Goal: Task Accomplishment & Management: Use online tool/utility

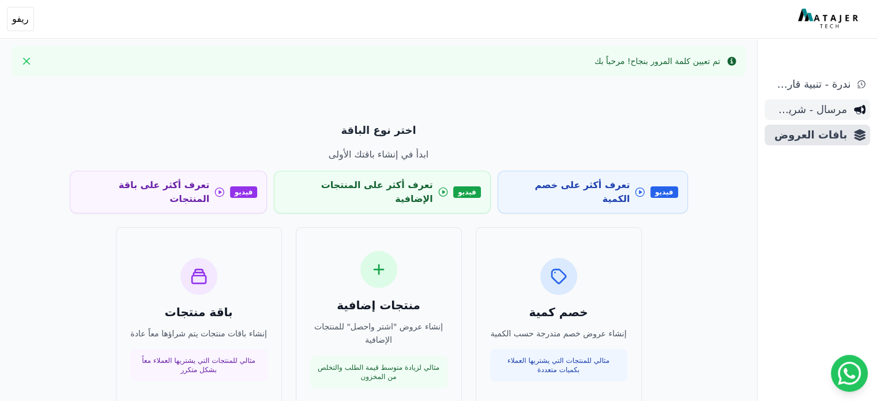
click at [785, 110] on span "مرسال - شريط دعاية" at bounding box center [808, 109] width 78 height 16
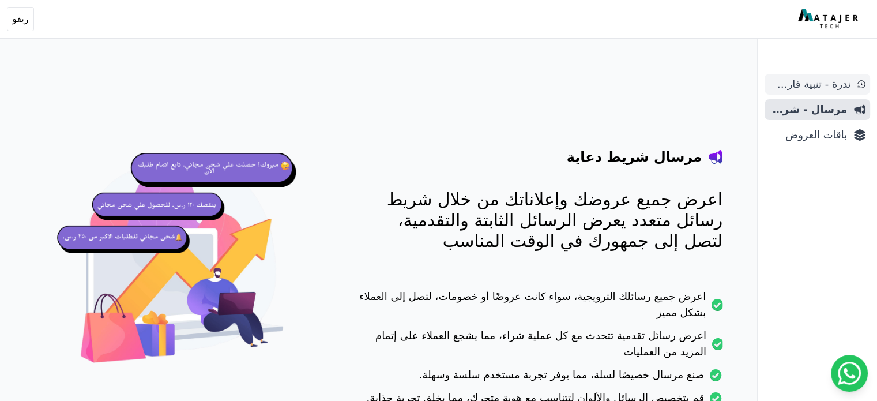
click at [805, 90] on span "ندرة - تنبية قارب علي النفاذ" at bounding box center [809, 84] width 81 height 16
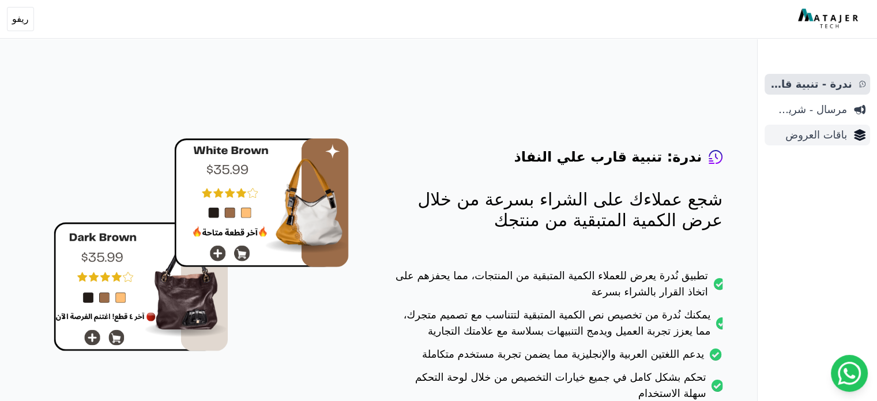
click at [826, 129] on span "باقات العروض" at bounding box center [808, 135] width 78 height 16
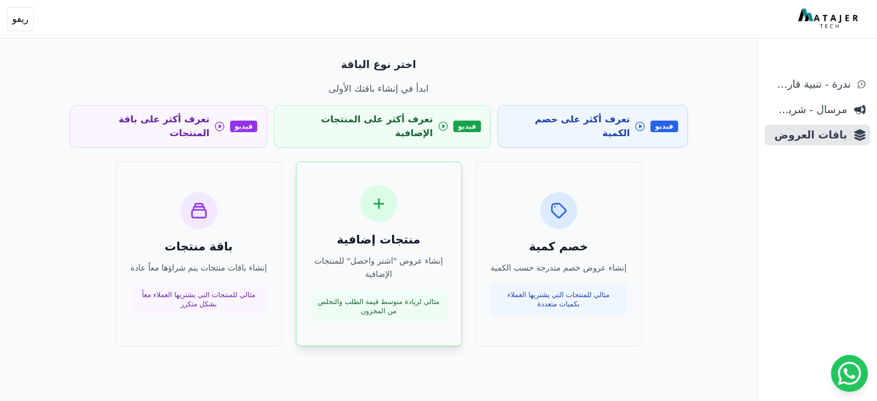
scroll to position [55, 0]
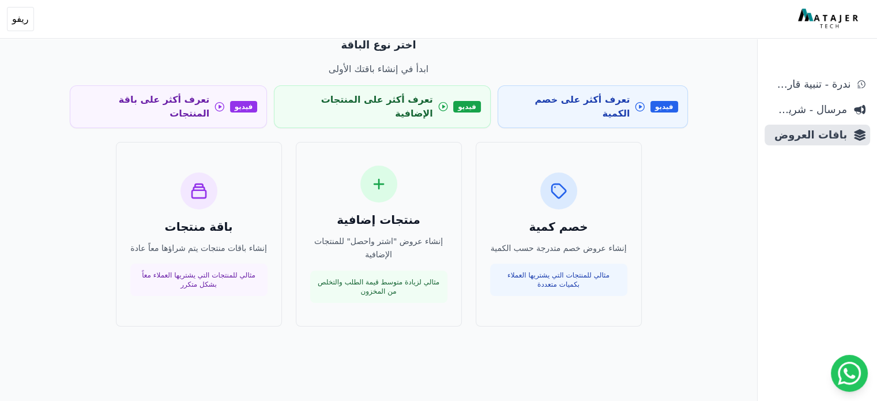
click at [61, 115] on div "اختر نوع الباقة ابدأ في إنشاء باقتك الأولى فيديو تعرف أكثر على خصم الكمية فيديو…" at bounding box center [379, 181] width 646 height 317
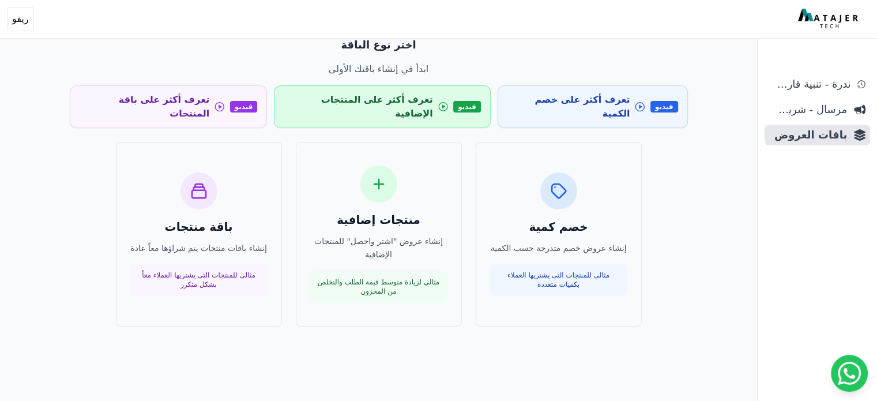
click at [406, 97] on span "تعرف أكثر على المنتجات الإضافية" at bounding box center [358, 107] width 149 height 28
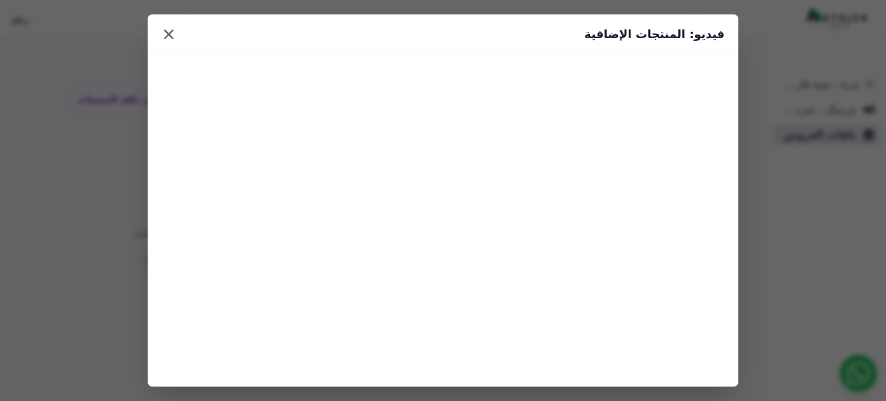
click at [166, 33] on button "×" at bounding box center [168, 34] width 14 height 21
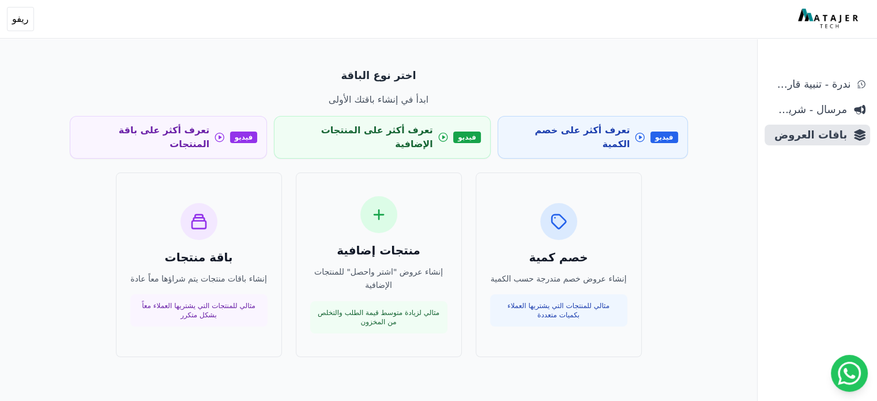
scroll to position [0, 0]
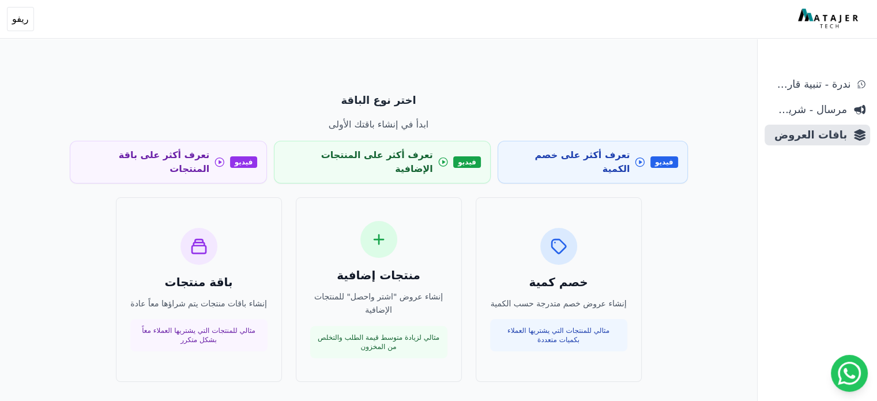
click at [812, 18] on img at bounding box center [829, 19] width 63 height 21
